Goal: Find specific page/section: Find specific page/section

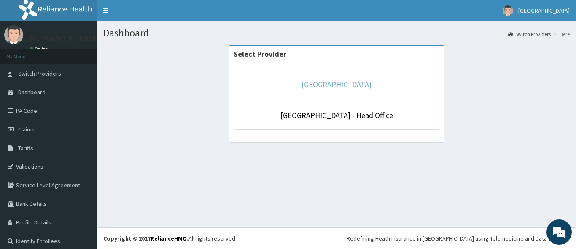
click at [327, 84] on link "[GEOGRAPHIC_DATA]" at bounding box center [337, 84] width 70 height 10
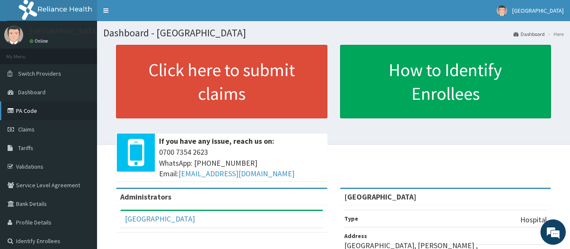
click at [24, 107] on link "PA Code" at bounding box center [48, 110] width 97 height 19
